Goal: Find specific page/section

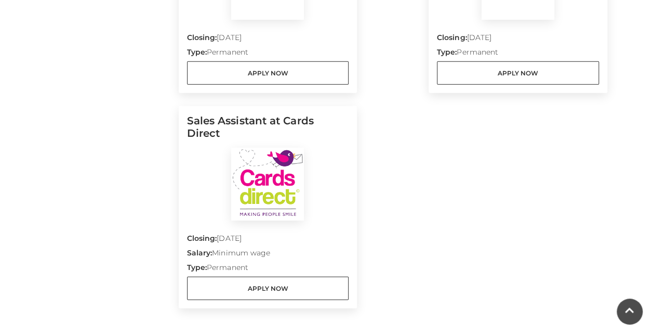
scroll to position [1403, 0]
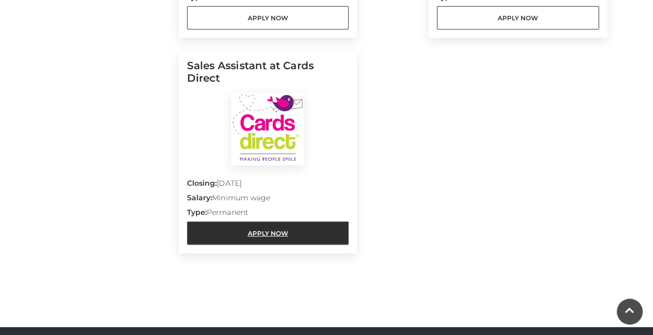
click at [253, 221] on link "Apply Now" at bounding box center [268, 232] width 162 height 23
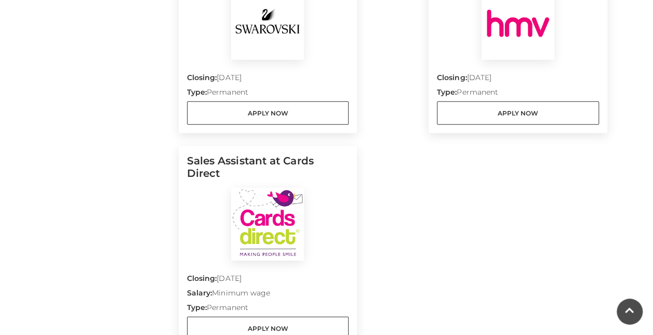
scroll to position [1247, 0]
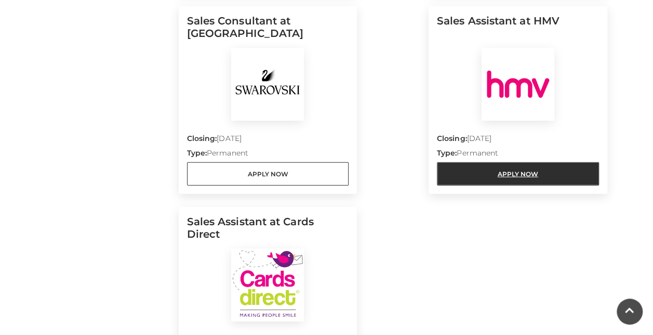
click at [489, 162] on link "Apply Now" at bounding box center [518, 173] width 162 height 23
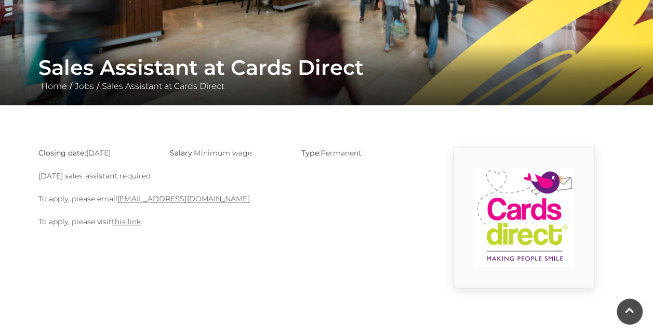
scroll to position [156, 0]
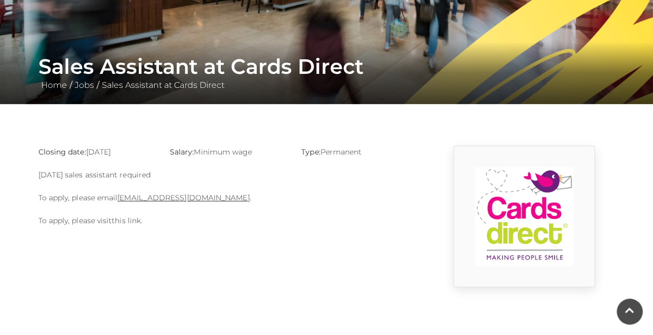
click at [130, 221] on link "this link" at bounding box center [126, 220] width 29 height 9
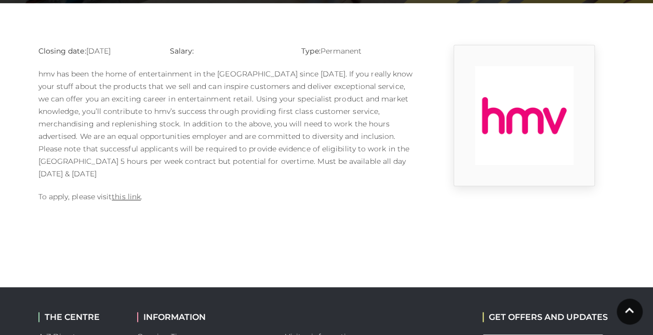
scroll to position [260, 0]
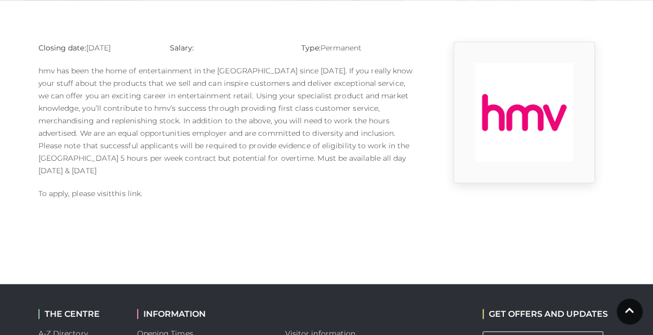
click at [129, 189] on link "this link" at bounding box center [126, 193] width 29 height 9
